Goal: Task Accomplishment & Management: Use online tool/utility

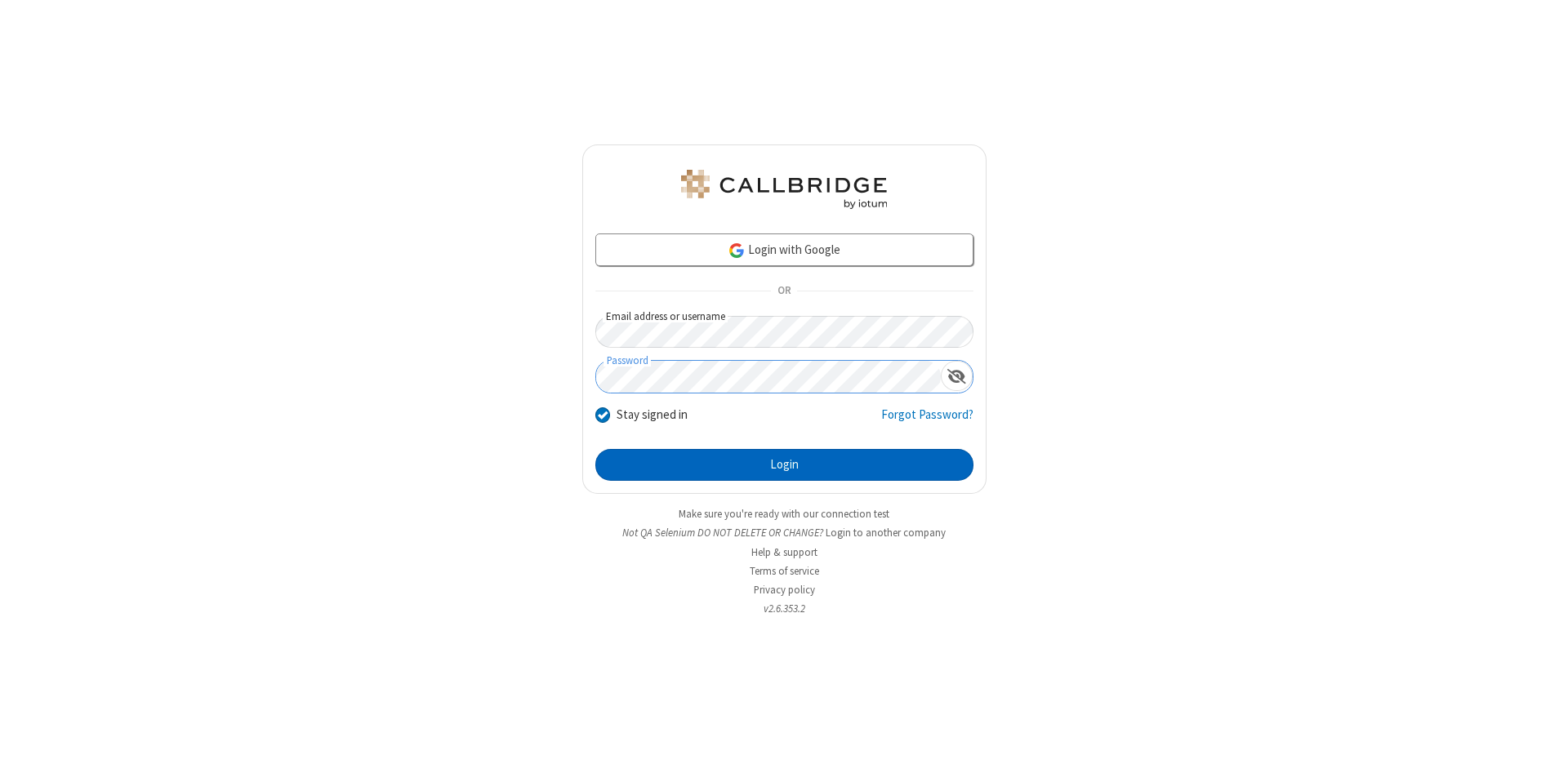
click at [784, 466] on button "Login" at bounding box center [784, 465] width 378 height 32
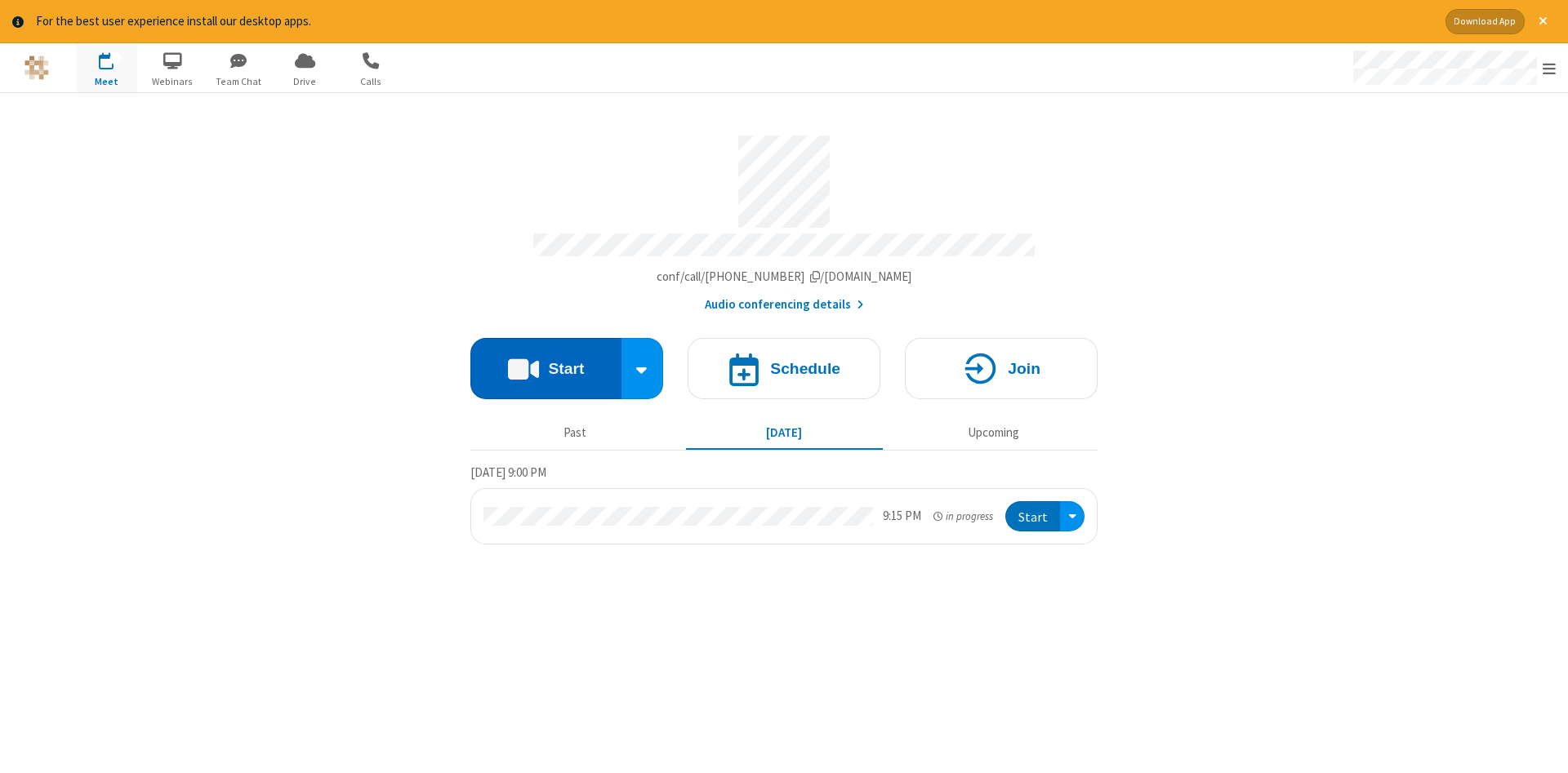
click at [545, 362] on button "Start" at bounding box center [546, 369] width 151 height 61
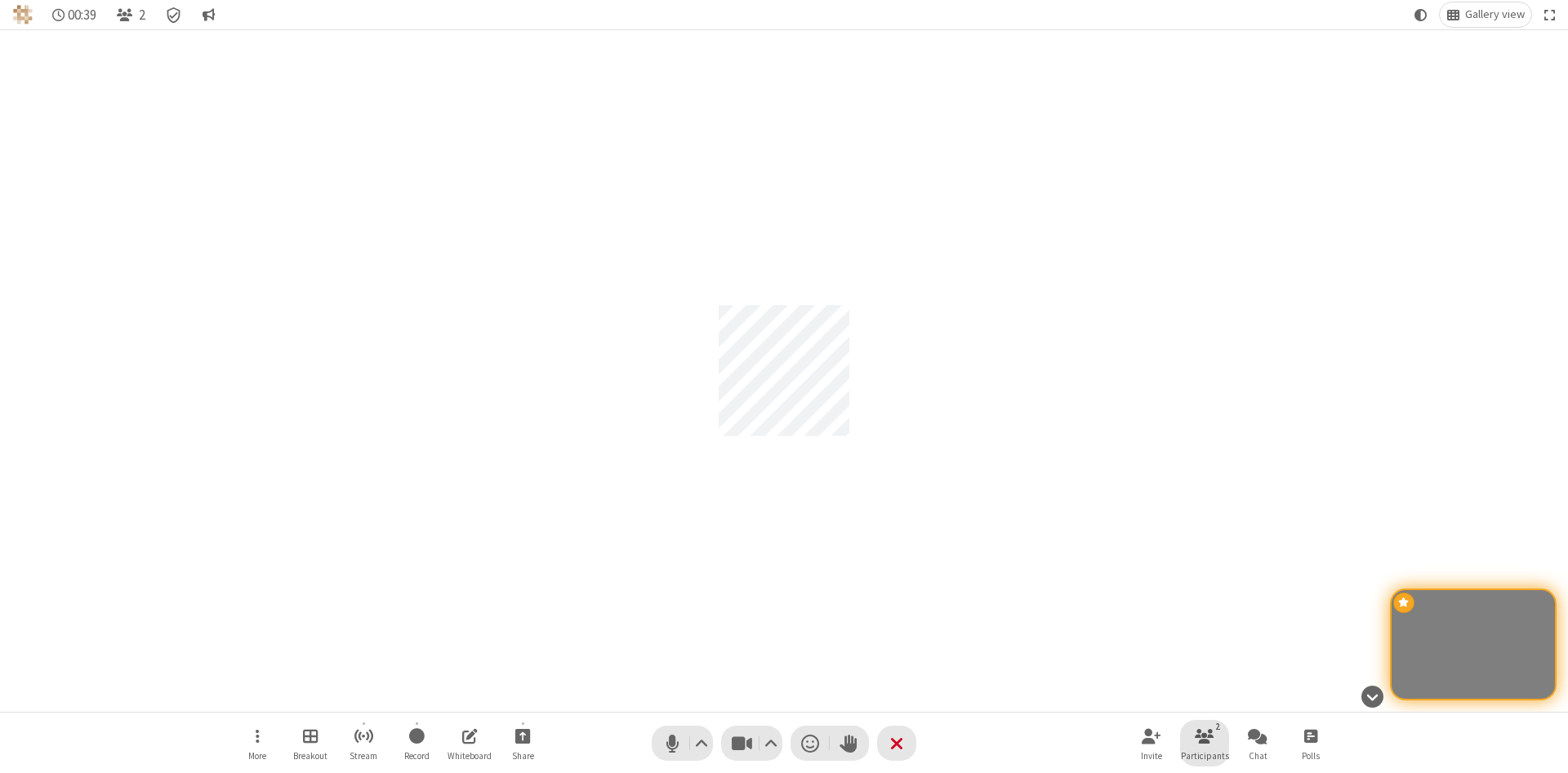
click at [1204, 755] on span "Participants" at bounding box center [1205, 756] width 48 height 10
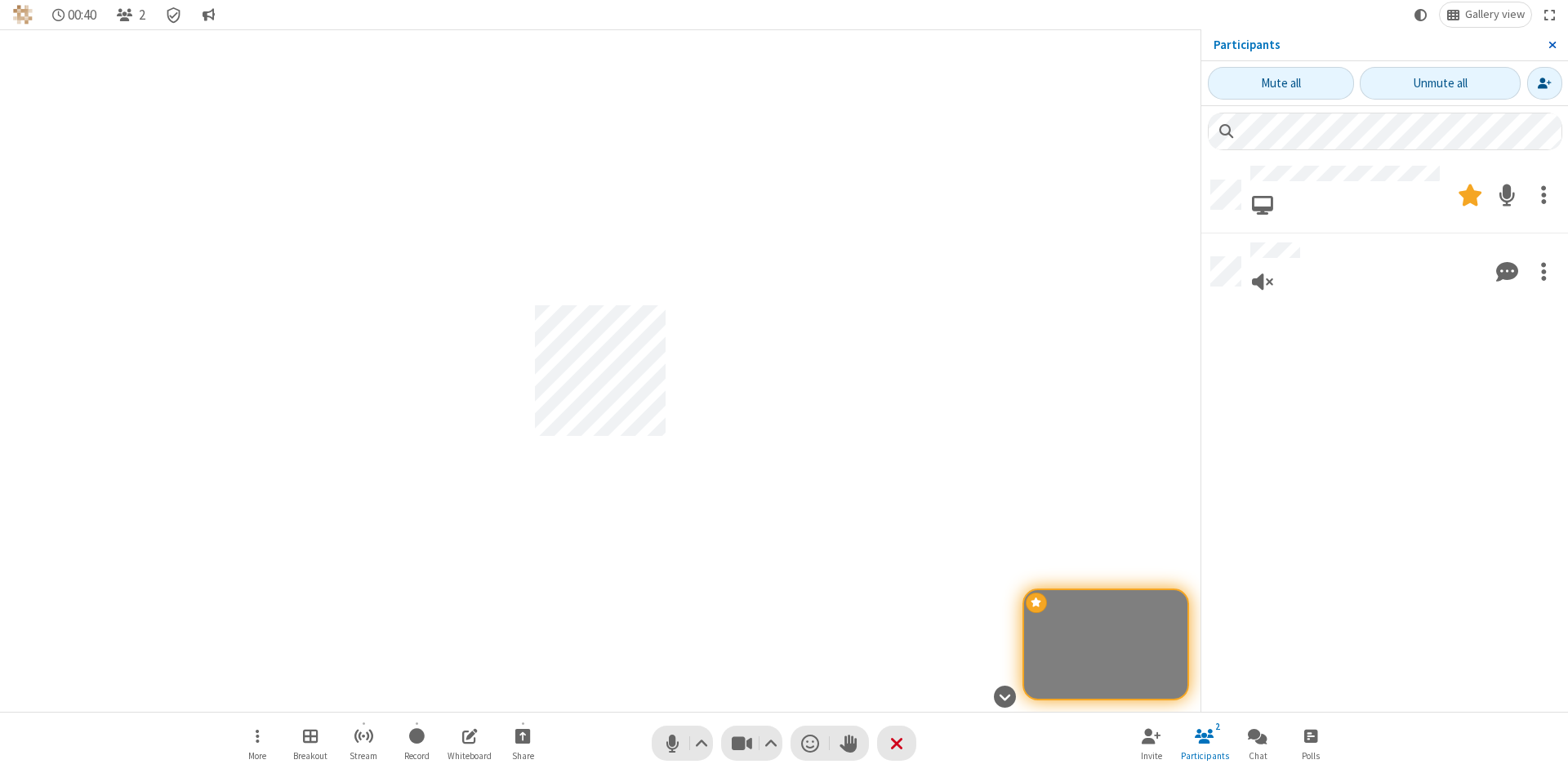
click at [1551, 45] on span "Close sidebar" at bounding box center [1552, 45] width 8 height 13
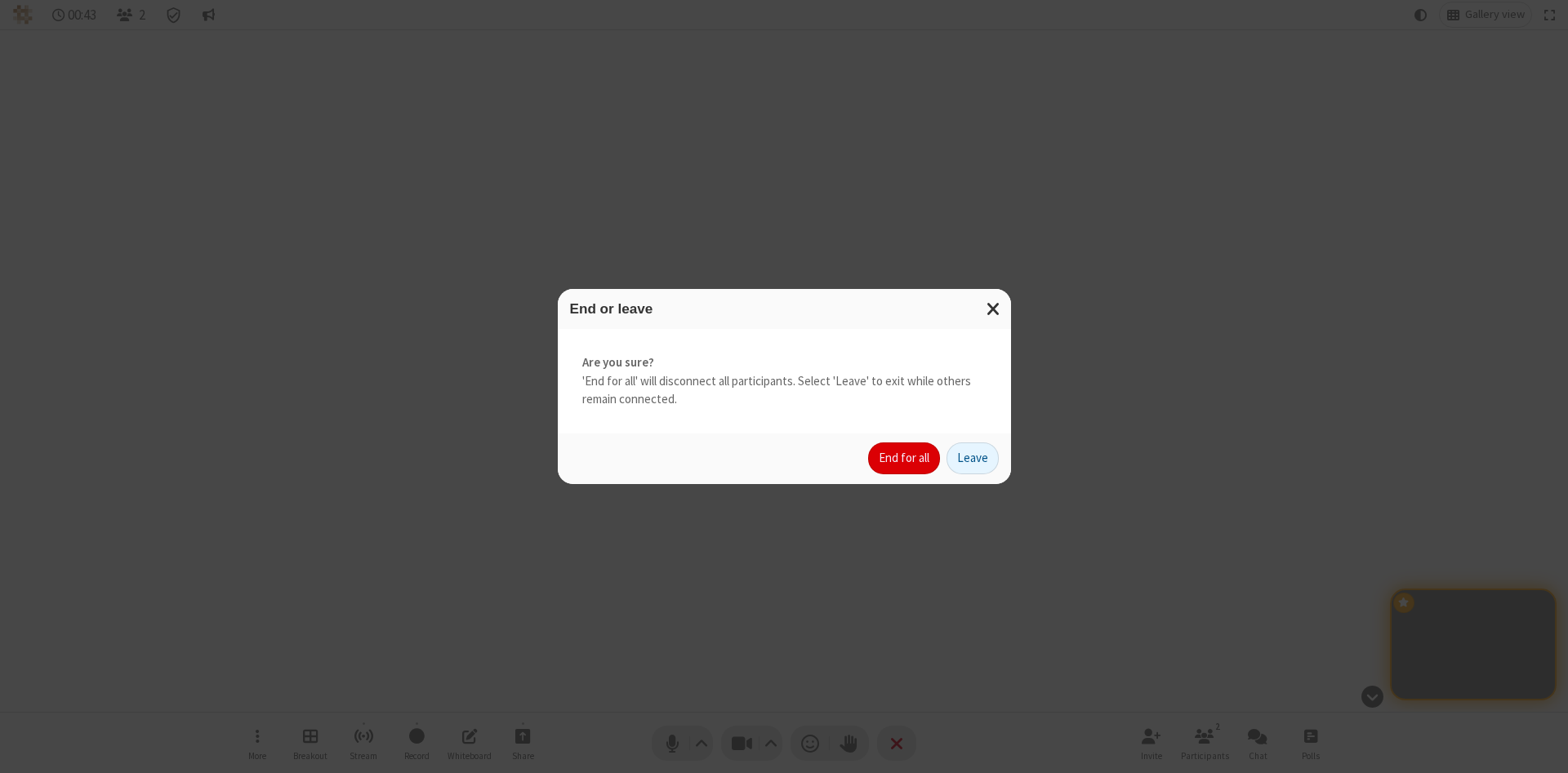
click at [905, 458] on button "End for all" at bounding box center [903, 458] width 72 height 32
